Goal: Entertainment & Leisure: Consume media (video, audio)

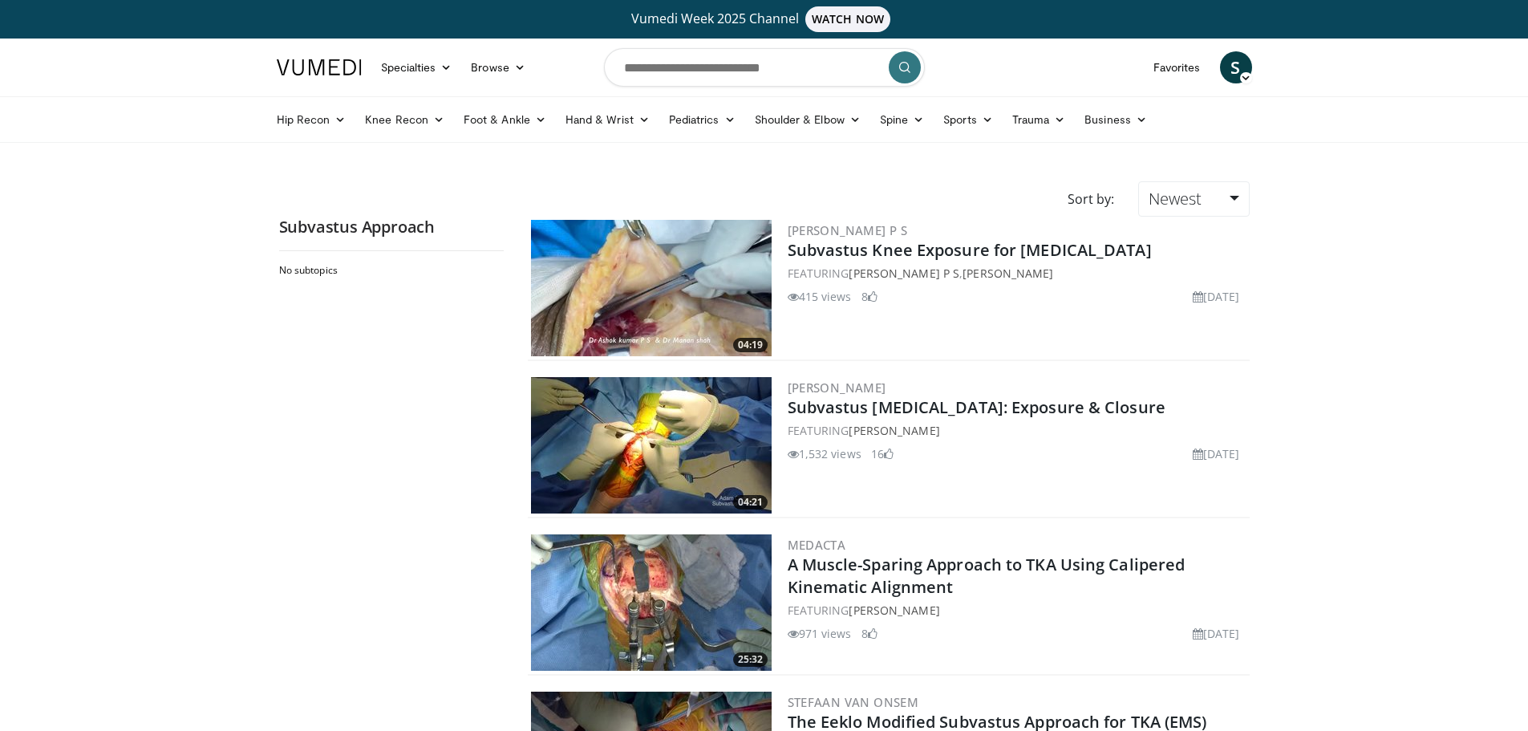
click at [634, 333] on img at bounding box center [651, 288] width 241 height 136
click at [695, 445] on img at bounding box center [651, 445] width 241 height 136
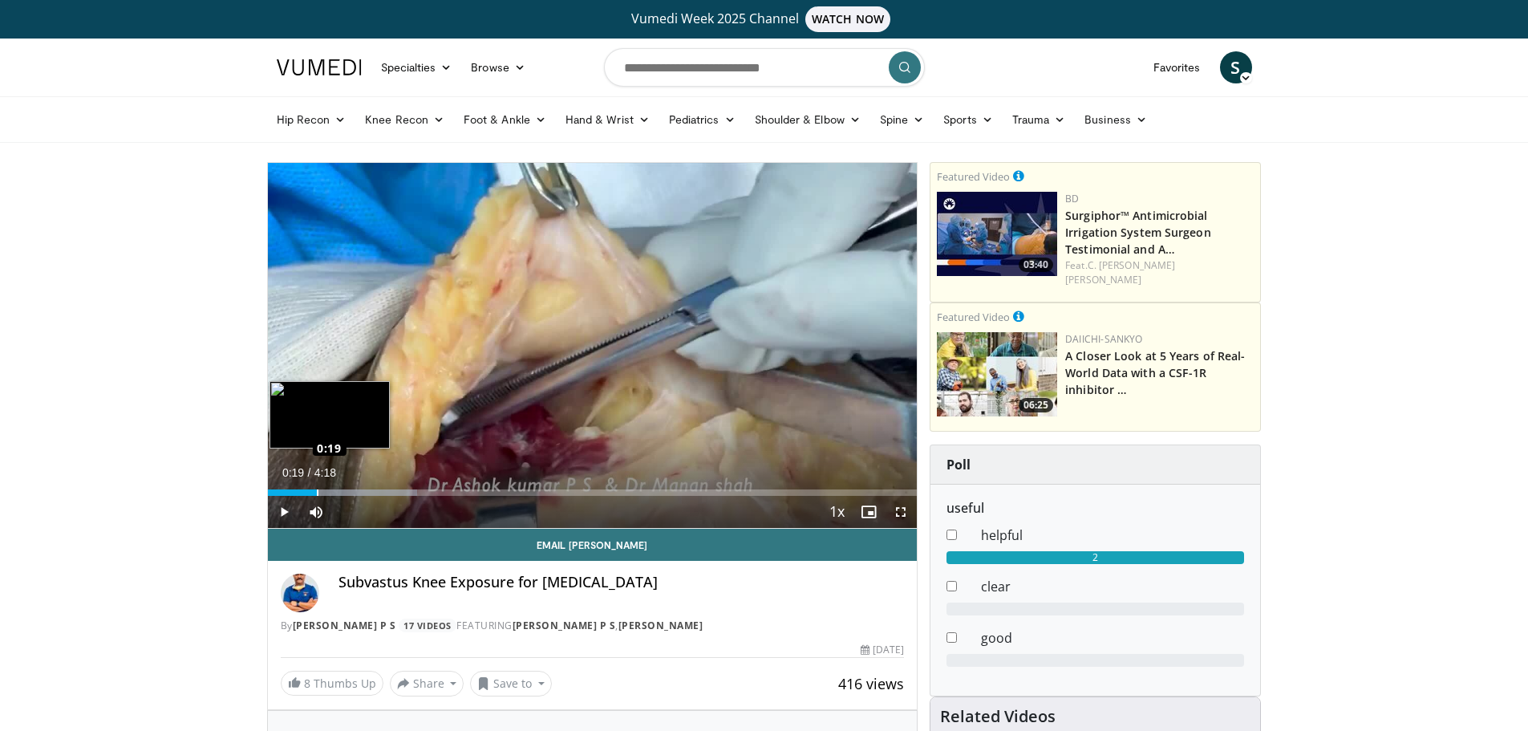
drag, startPoint x: 295, startPoint y: 495, endPoint x: 317, endPoint y: 493, distance: 21.7
click at [317, 493] on div "Loaded : 23.03% 0:19 0:19" at bounding box center [593, 492] width 650 height 6
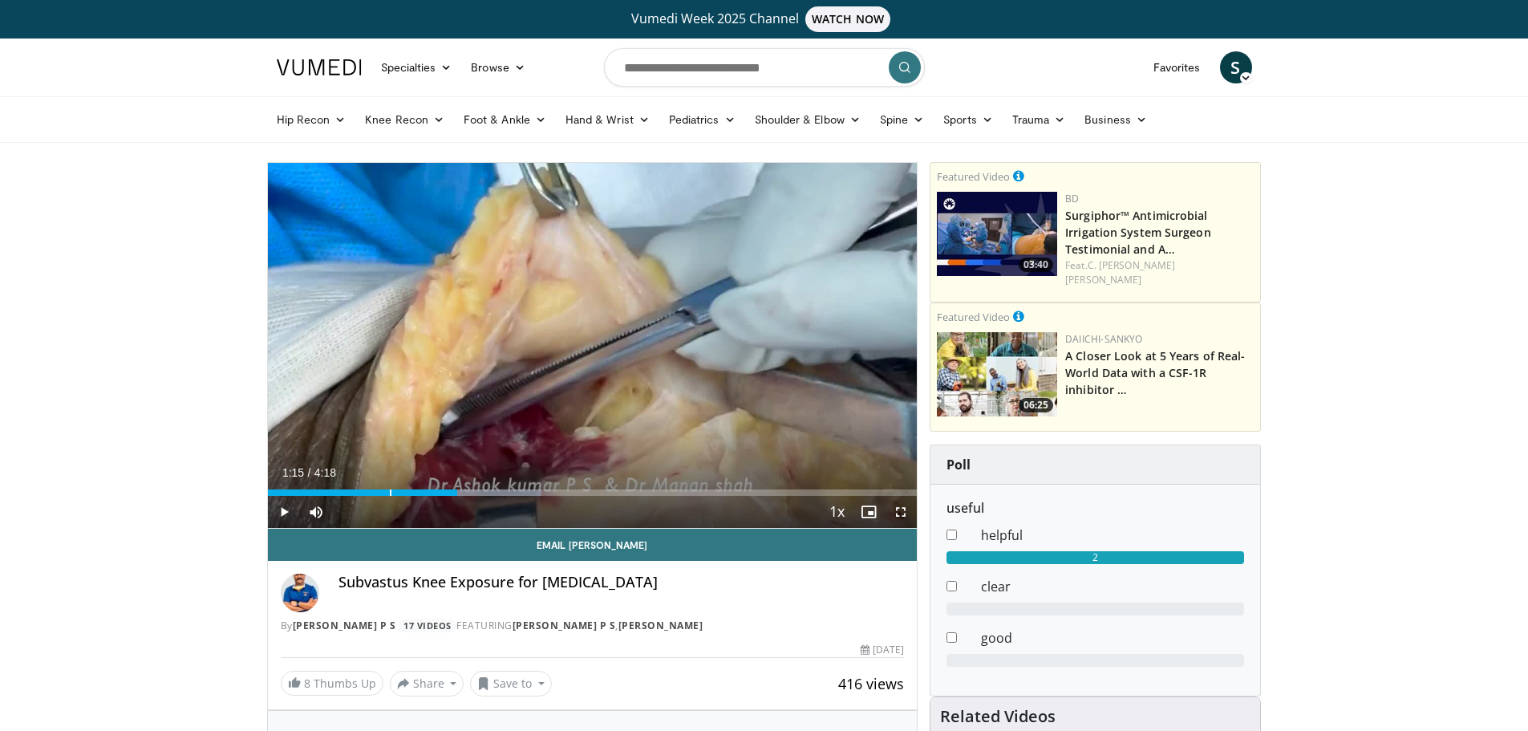
drag, startPoint x: 375, startPoint y: 494, endPoint x: 457, endPoint y: 501, distance: 82.1
click at [457, 501] on div "Current Time 1:15 / Duration 4:18 Play Skip Backward Skip Forward Mute 100% Loa…" at bounding box center [593, 512] width 650 height 32
drag, startPoint x: 457, startPoint y: 492, endPoint x: 412, endPoint y: 493, distance: 45.0
click at [412, 493] on div "Loaded : 42.65% 0:57 0:57" at bounding box center [593, 492] width 650 height 6
drag, startPoint x: 441, startPoint y: 494, endPoint x: 465, endPoint y: 495, distance: 23.3
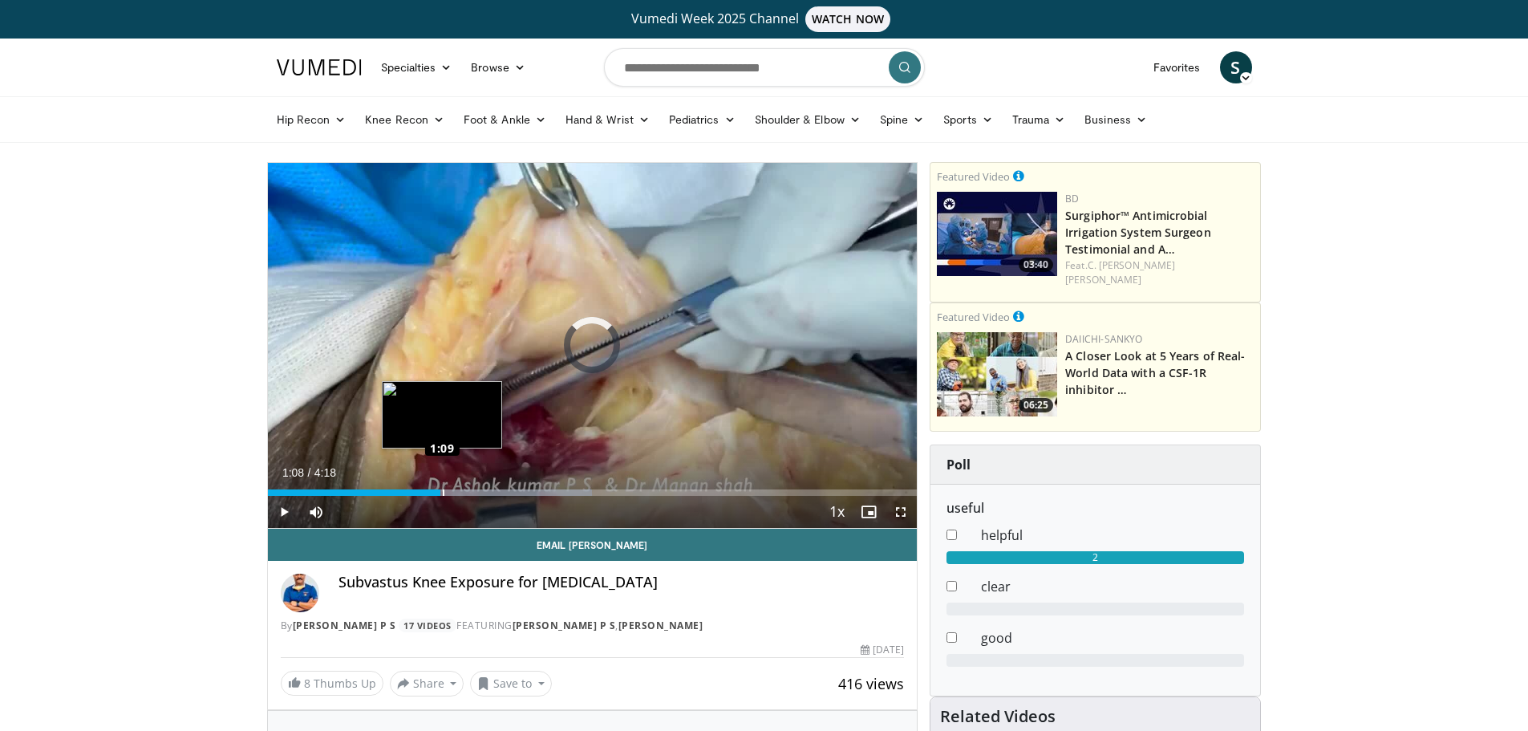
click at [465, 495] on div "Loaded : 49.93% 1:08 1:09" at bounding box center [593, 492] width 650 height 6
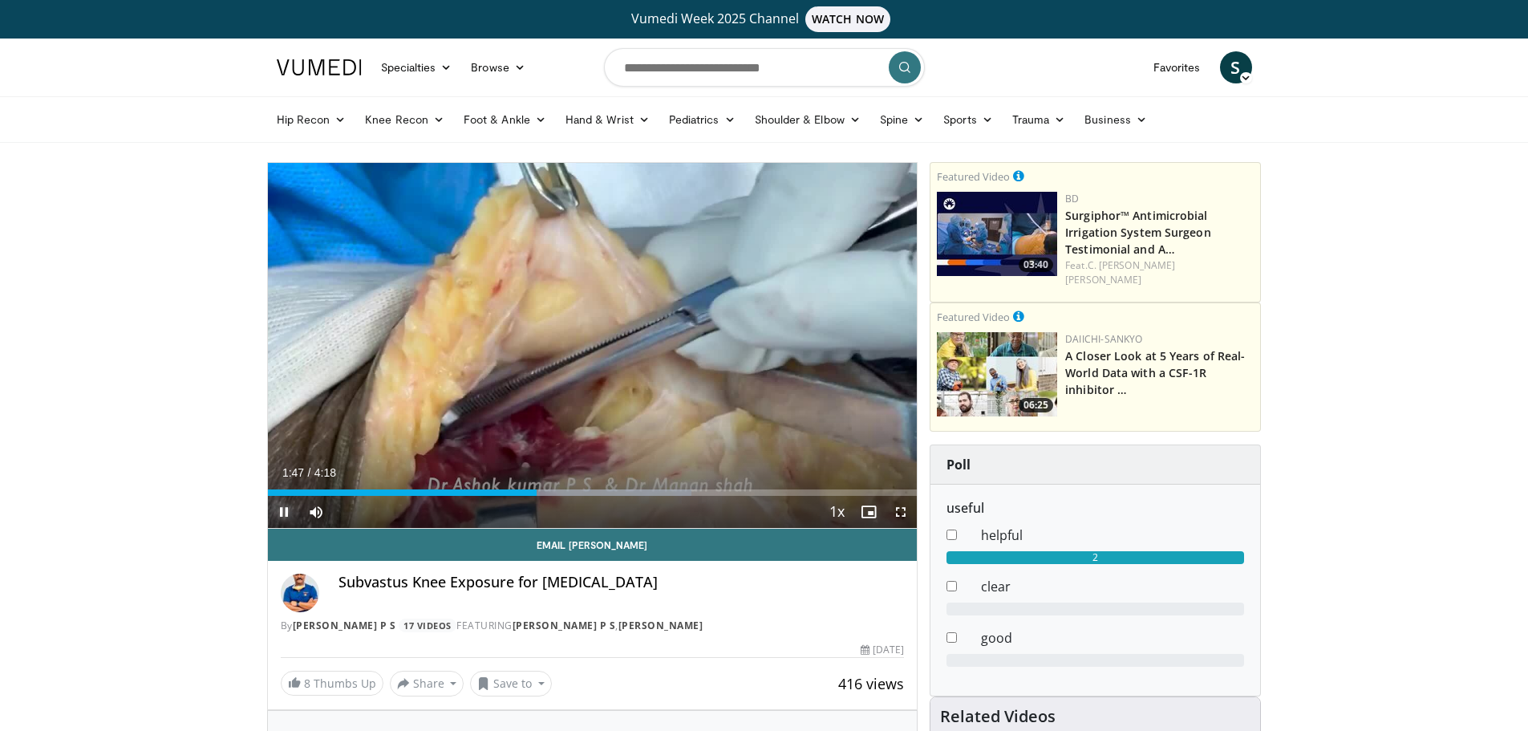
click at [288, 509] on span "Video Player" at bounding box center [284, 512] width 32 height 32
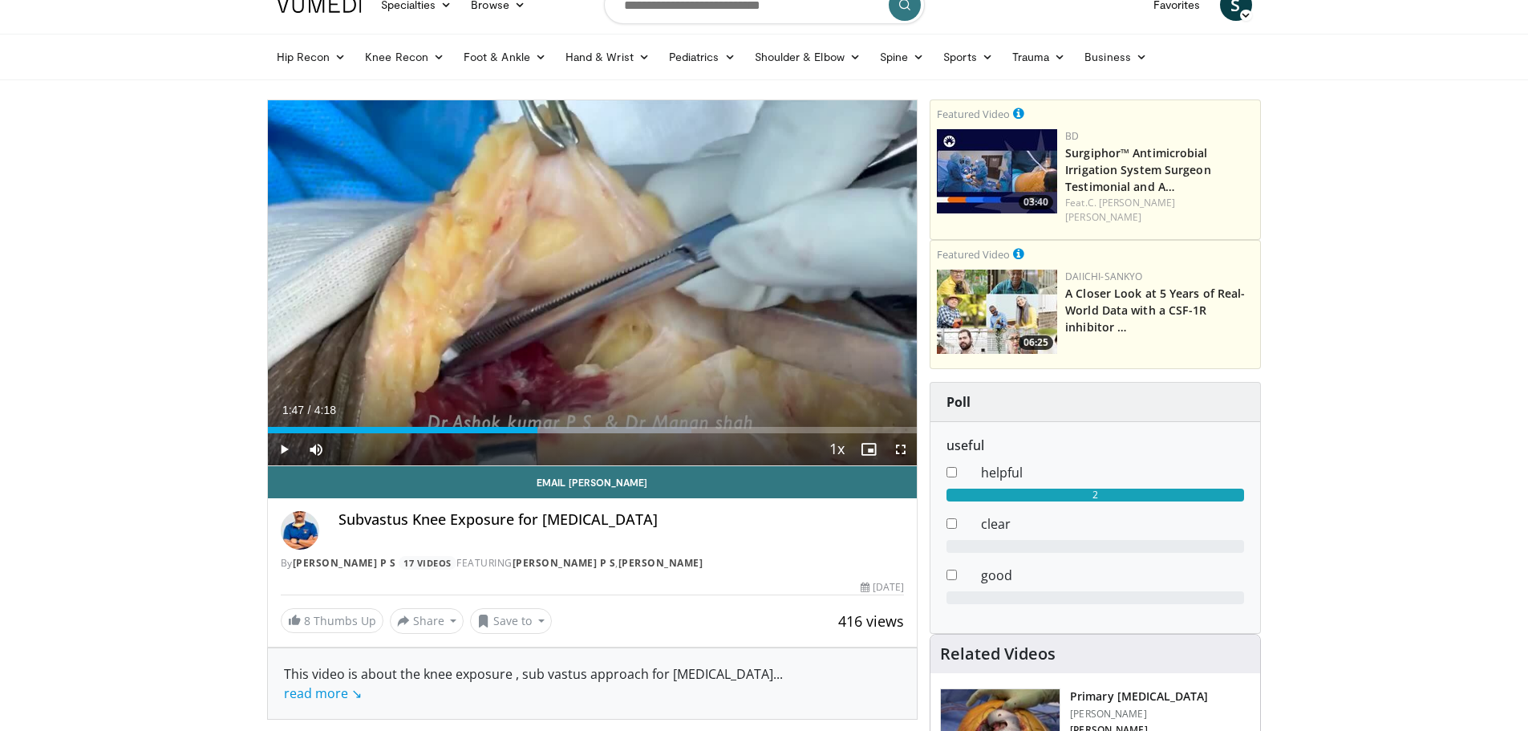
scroll to position [241, 0]
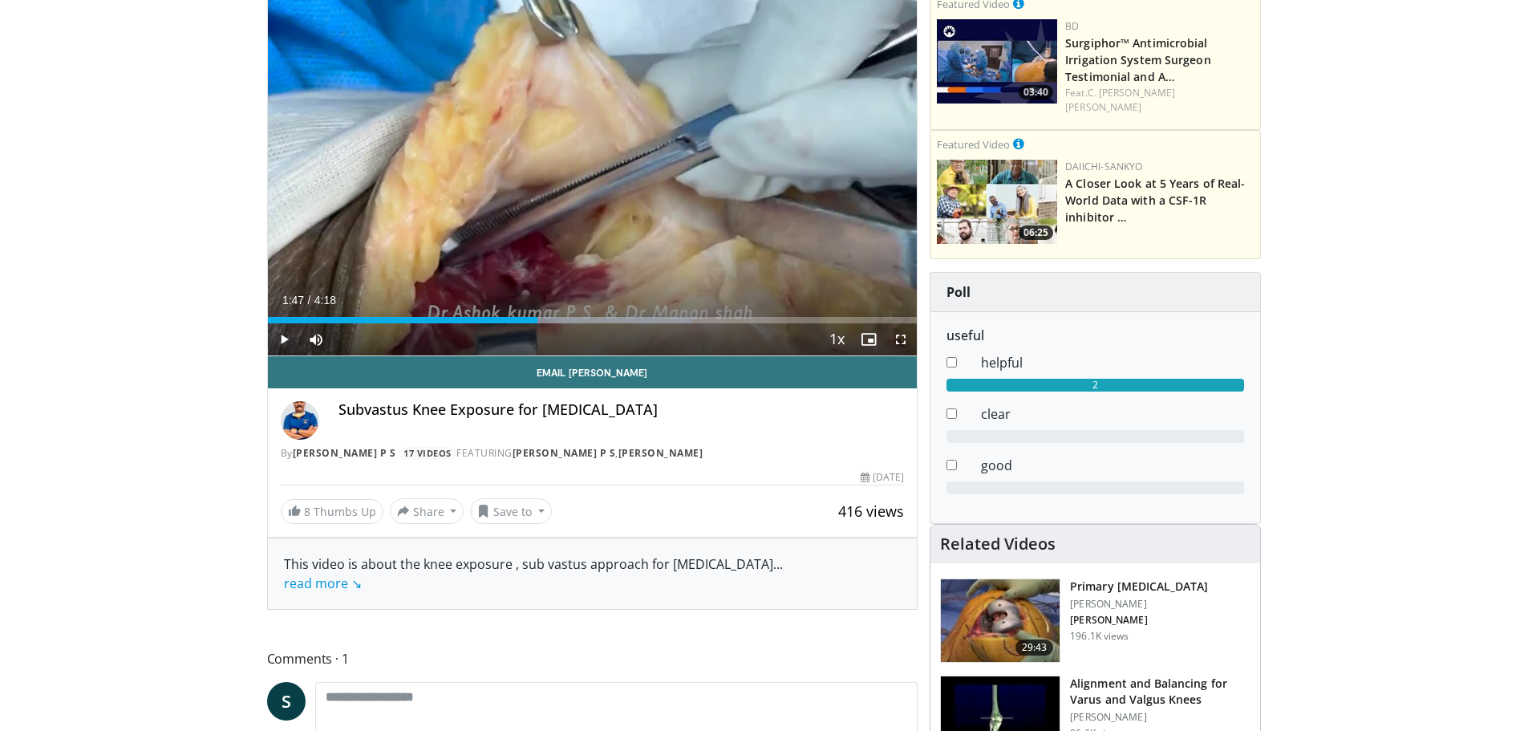
scroll to position [80, 0]
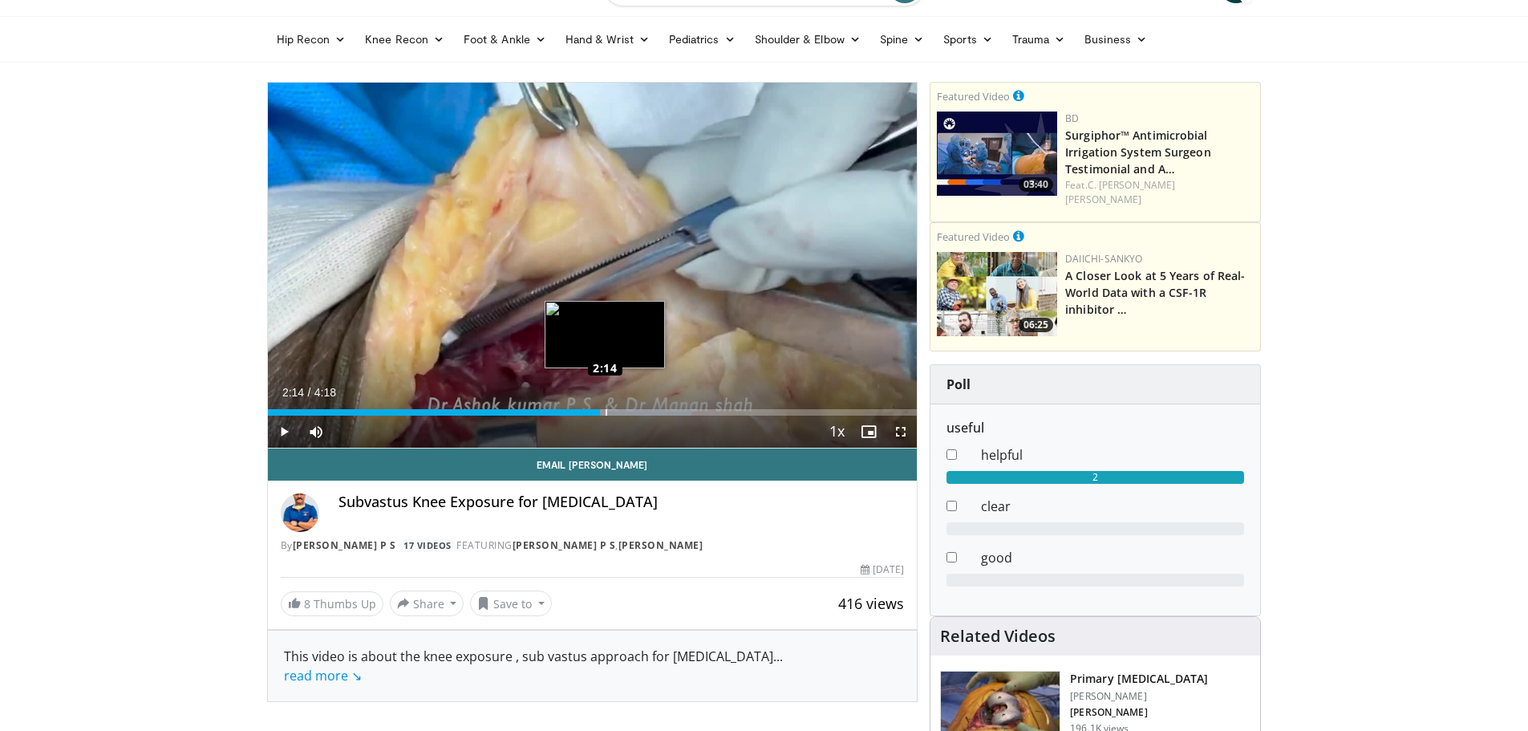
drag, startPoint x: 538, startPoint y: 412, endPoint x: 606, endPoint y: 409, distance: 67.5
click at [606, 409] on div "Loaded : 65.30% 2:12 2:14" at bounding box center [593, 412] width 650 height 6
drag, startPoint x: 606, startPoint y: 409, endPoint x: 638, endPoint y: 409, distance: 32.1
click at [638, 409] on div "Loaded : 65.92% 2:26 2:27" at bounding box center [593, 412] width 650 height 6
click at [275, 424] on span "Video Player" at bounding box center [284, 432] width 32 height 32
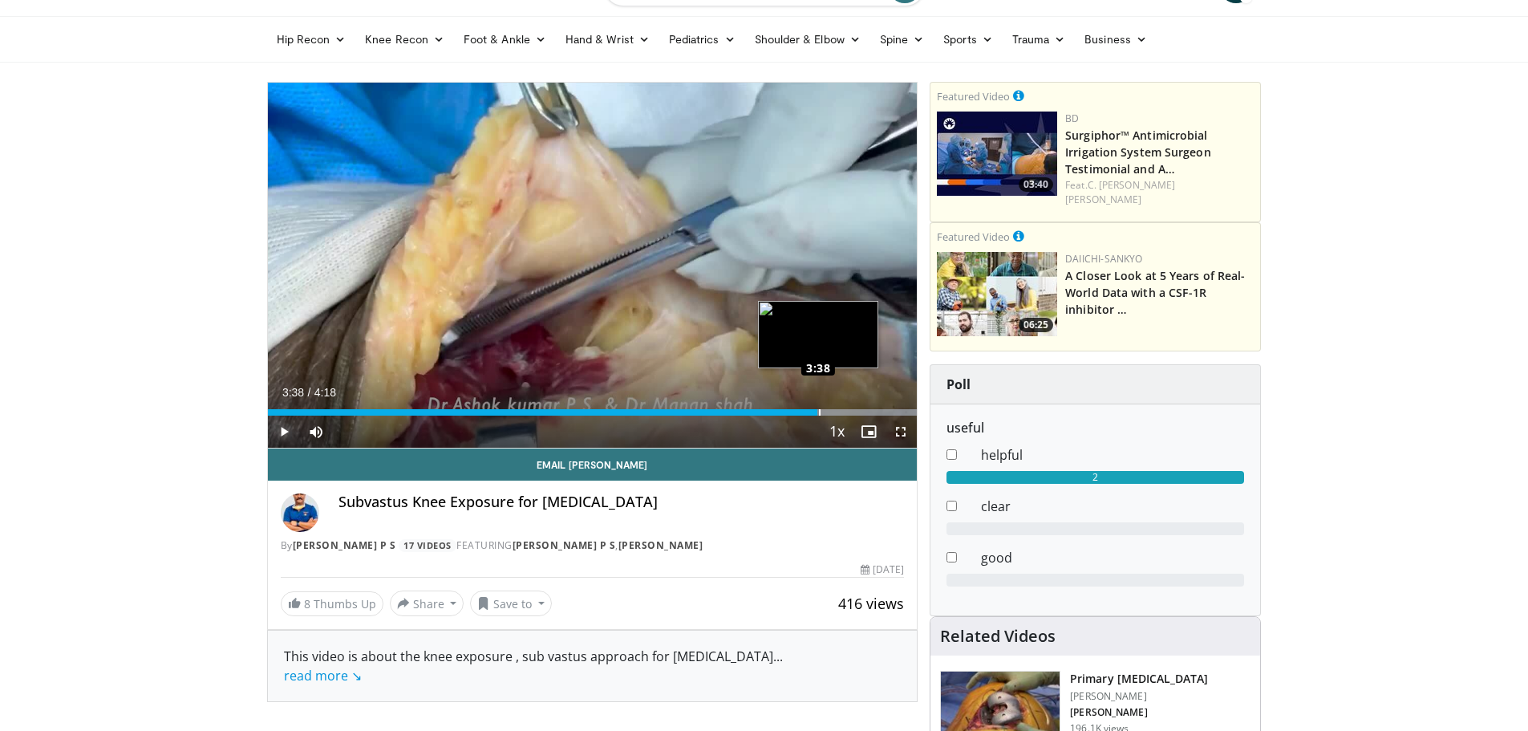
drag, startPoint x: 818, startPoint y: 411, endPoint x: 832, endPoint y: 410, distance: 14.5
click at [832, 410] on div "Loaded : 100.00% 3:38 3:38" at bounding box center [593, 412] width 650 height 6
drag, startPoint x: 854, startPoint y: 412, endPoint x: 815, endPoint y: 409, distance: 38.6
click at [815, 409] on video-js "**********" at bounding box center [593, 266] width 650 height 366
drag, startPoint x: 859, startPoint y: 412, endPoint x: 877, endPoint y: 412, distance: 18.5
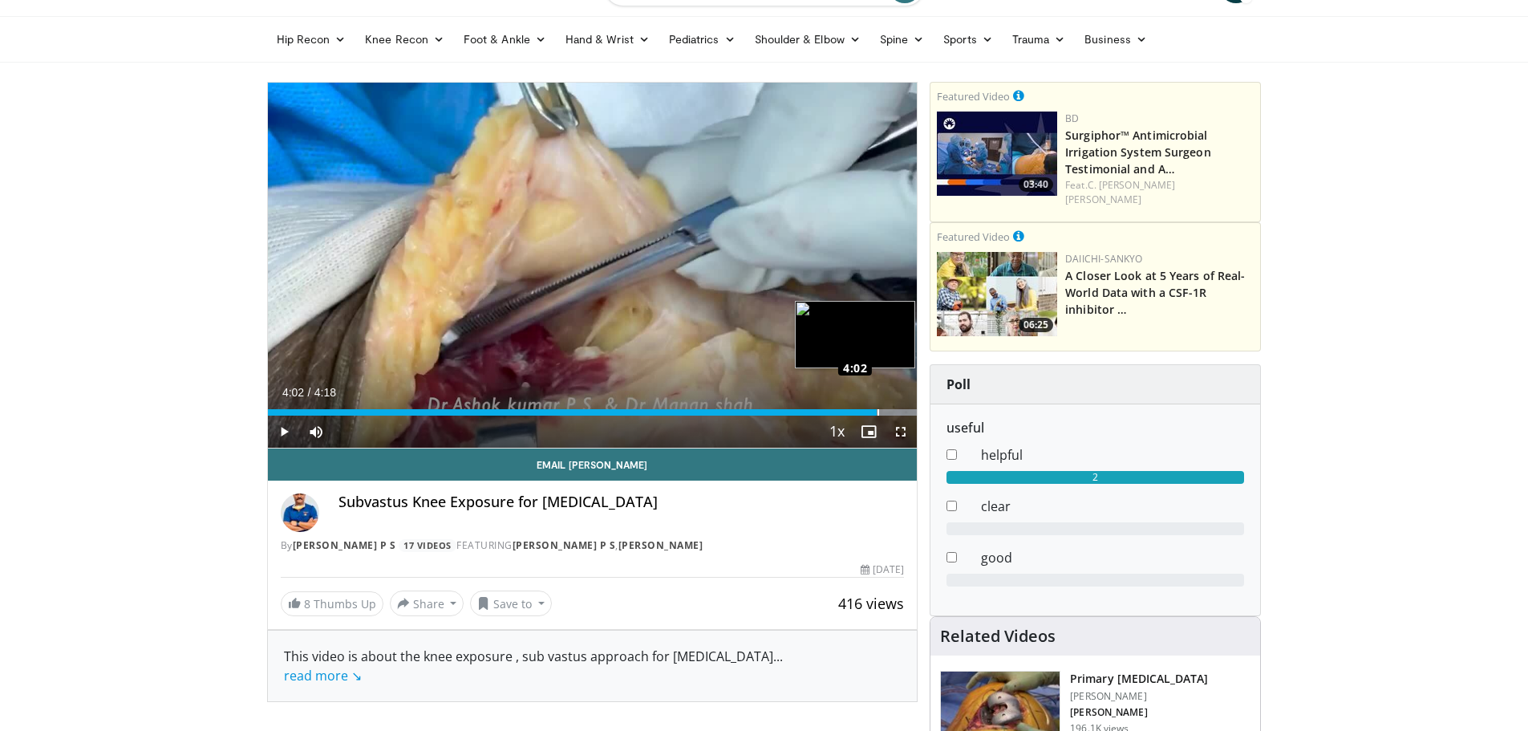
click at [877, 412] on div "Loaded : 100.00% 4:02 4:02" at bounding box center [593, 412] width 650 height 6
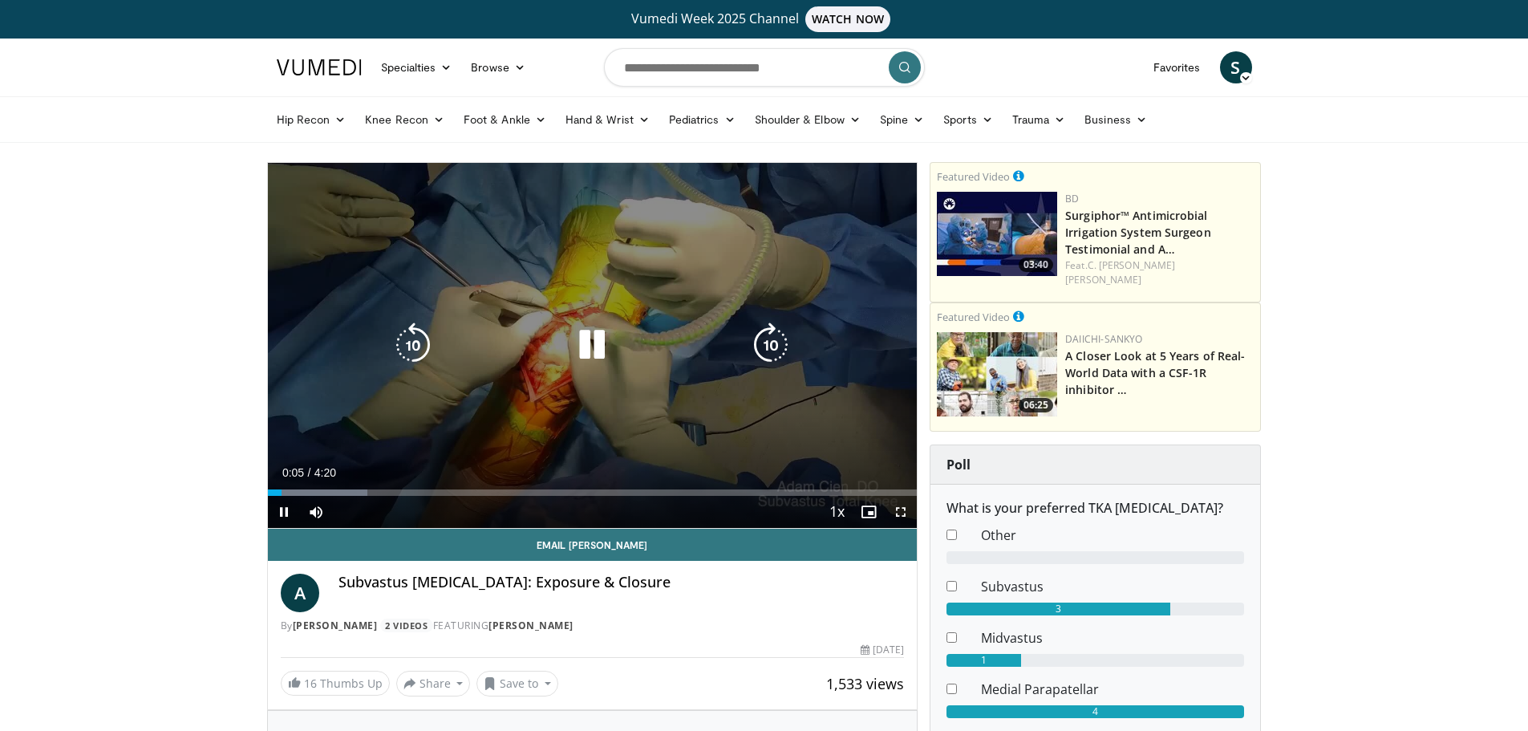
click at [591, 340] on icon "Video Player" at bounding box center [592, 345] width 45 height 45
